Goal: Find specific page/section: Find specific page/section

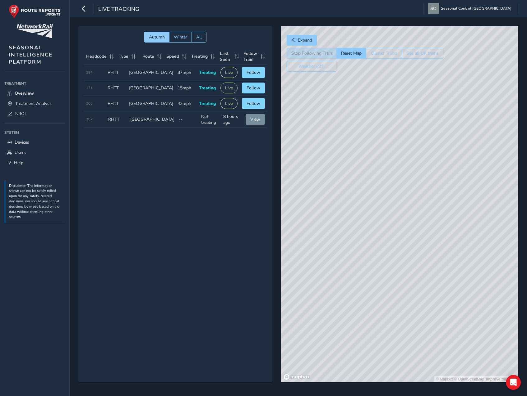
click at [375, 259] on div "© Mapbox © OpenStreetMap Improve this map" at bounding box center [399, 204] width 237 height 357
click at [26, 92] on span "Overview" at bounding box center [24, 93] width 19 height 6
click at [300, 39] on span "Expand" at bounding box center [305, 40] width 14 height 6
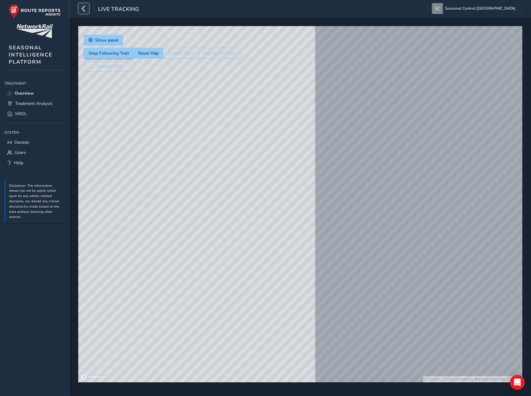
click at [82, 10] on icon "button" at bounding box center [83, 8] width 7 height 11
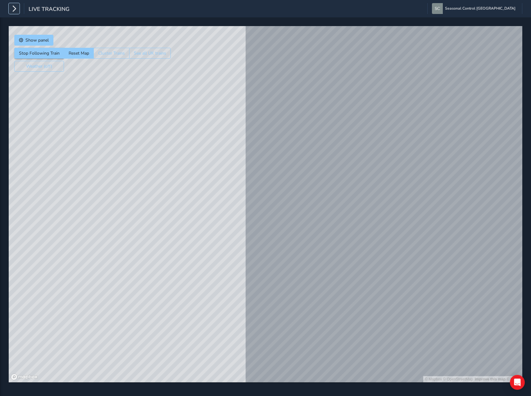
click at [18, 9] on button "button" at bounding box center [14, 8] width 11 height 11
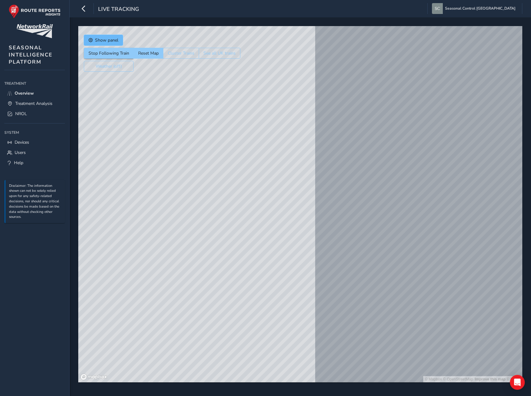
click at [102, 39] on span "Show panel" at bounding box center [106, 40] width 23 height 6
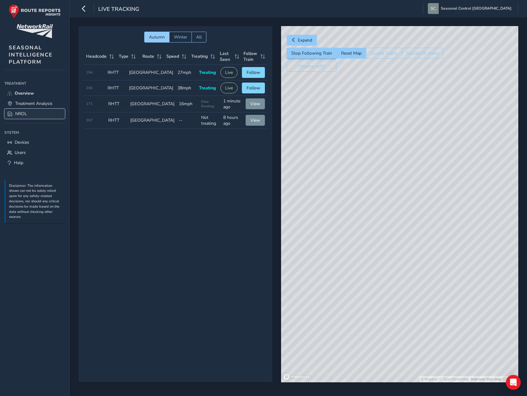
click at [40, 110] on link "NROL" at bounding box center [34, 114] width 61 height 10
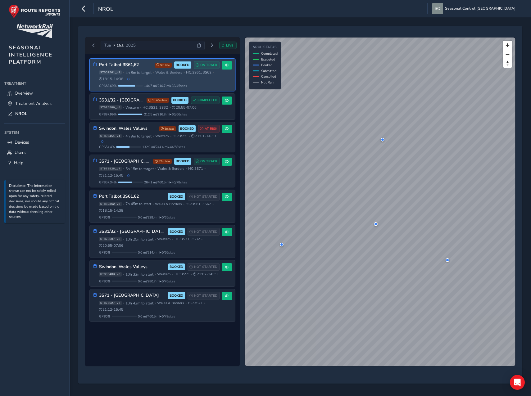
click at [157, 77] on div "ST882361_v9 • 4h 8m to target • [GEOGRAPHIC_DATA] & Borders • HC: 3S61, 3S62 • …" at bounding box center [159, 75] width 121 height 11
click at [182, 74] on span "Wales & Borders" at bounding box center [168, 72] width 27 height 5
click at [94, 64] on icon at bounding box center [95, 64] width 4 height 4
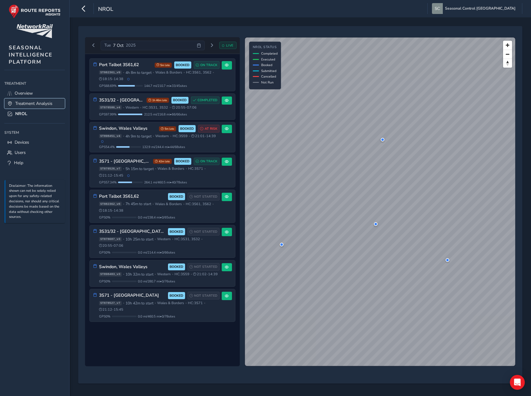
click at [35, 101] on span "Treatment Analysis" at bounding box center [33, 104] width 37 height 6
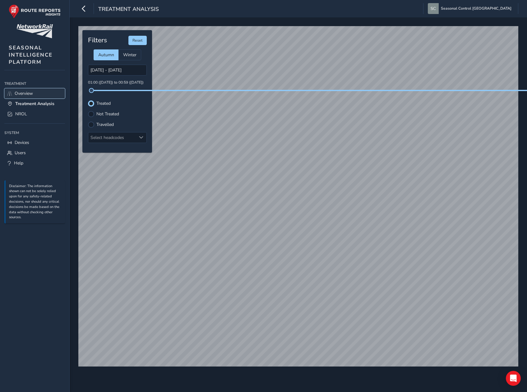
click at [40, 94] on link "Overview" at bounding box center [34, 93] width 61 height 10
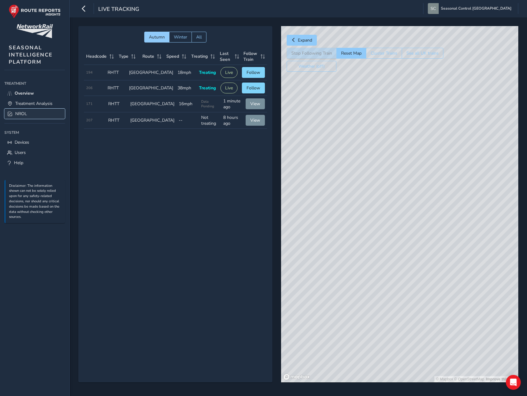
click at [38, 111] on link "NROL" at bounding box center [34, 114] width 61 height 10
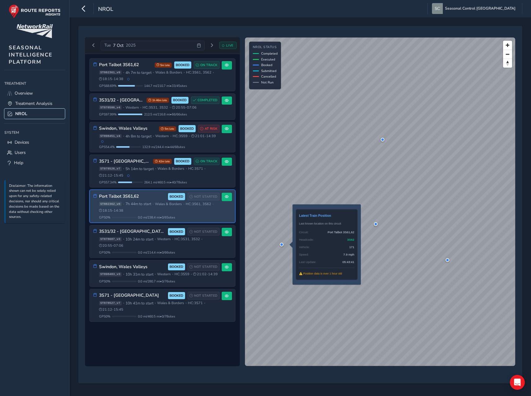
click at [282, 244] on div at bounding box center [282, 245] width 4 height 4
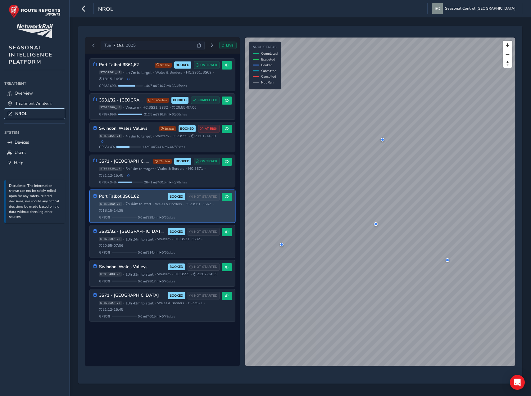
click at [282, 244] on div at bounding box center [282, 245] width 4 height 4
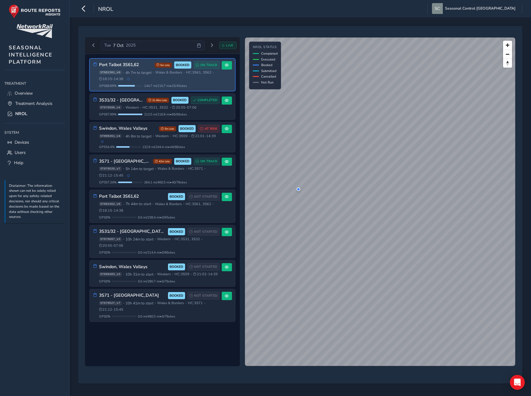
click at [135, 74] on span "4h 7m to target" at bounding box center [139, 72] width 26 height 5
click at [227, 66] on span at bounding box center [227, 65] width 4 height 4
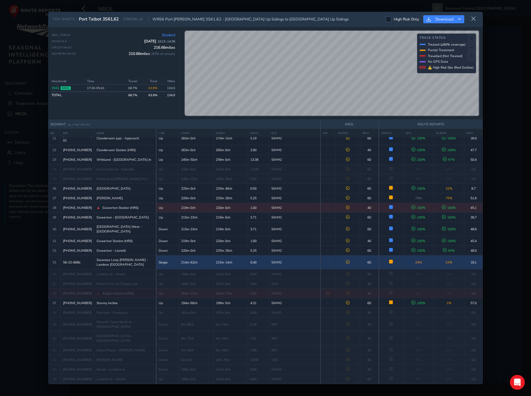
scroll to position [249, 0]
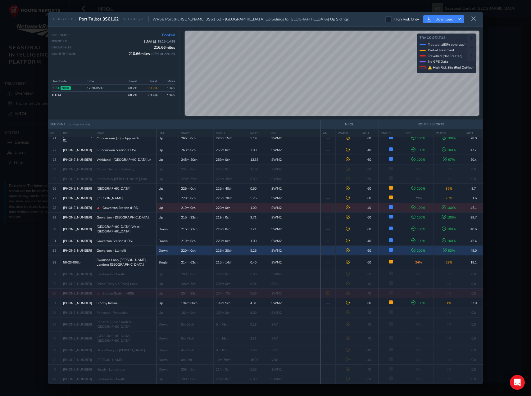
click at [213, 9] on div "TICK-SHEETS / Port Talbot 3S61,62 ST882361_v9 WR56 [GEOGRAPHIC_DATA][PERSON_NAM…" at bounding box center [265, 198] width 531 height 396
click at [208, 16] on div "TICK-SHEETS / Port Talbot 3S61,62 ST882361_v9 WR56 [GEOGRAPHIC_DATA][PERSON_NAM…" at bounding box center [265, 198] width 435 height 373
